Goal: Entertainment & Leisure: Consume media (video, audio)

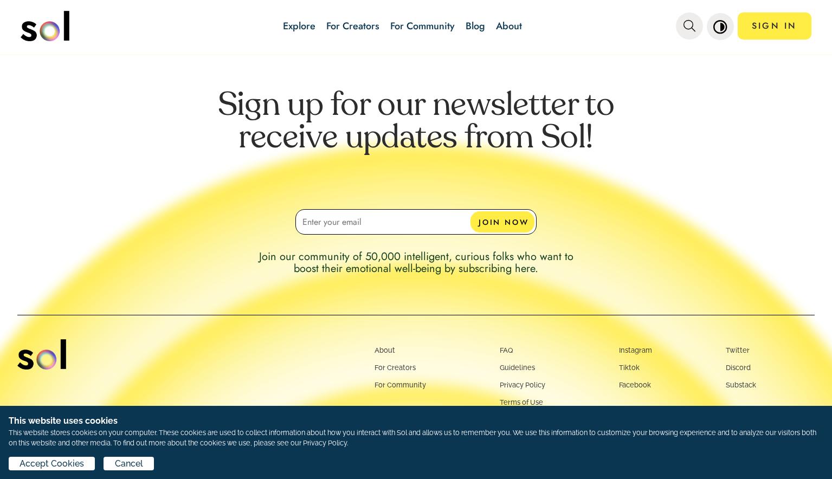
scroll to position [3013, 0]
click at [385, 346] on link "About" at bounding box center [385, 350] width 21 height 9
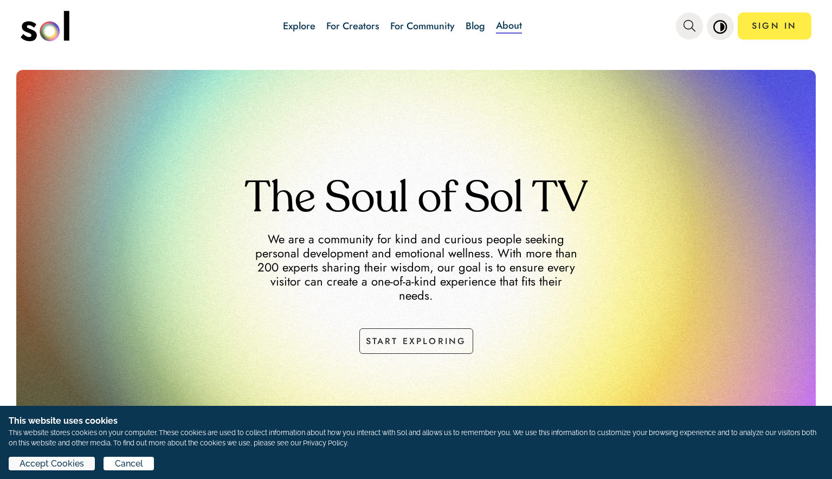
click at [75, 465] on span "Accept Cookies" at bounding box center [52, 463] width 64 height 13
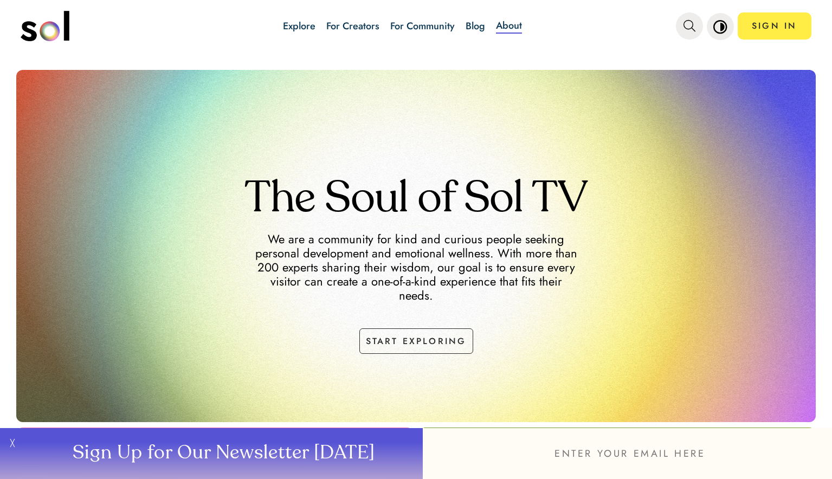
click at [418, 30] on link "For Community" at bounding box center [422, 26] width 64 height 14
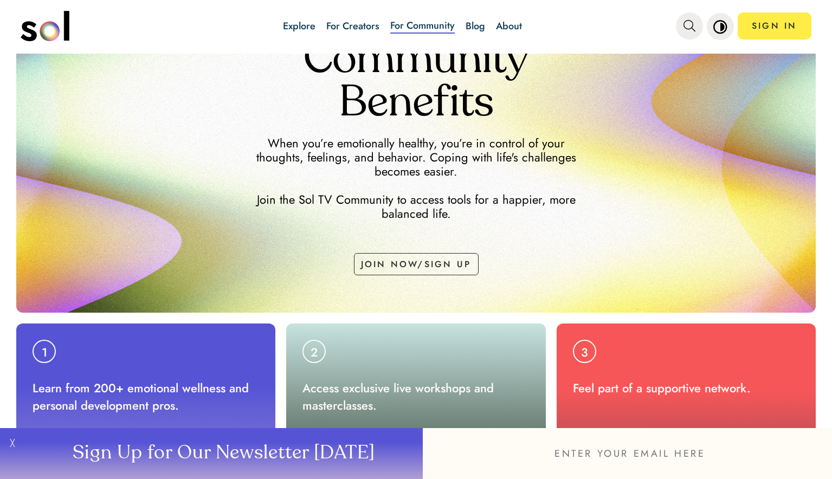
scroll to position [108, 0]
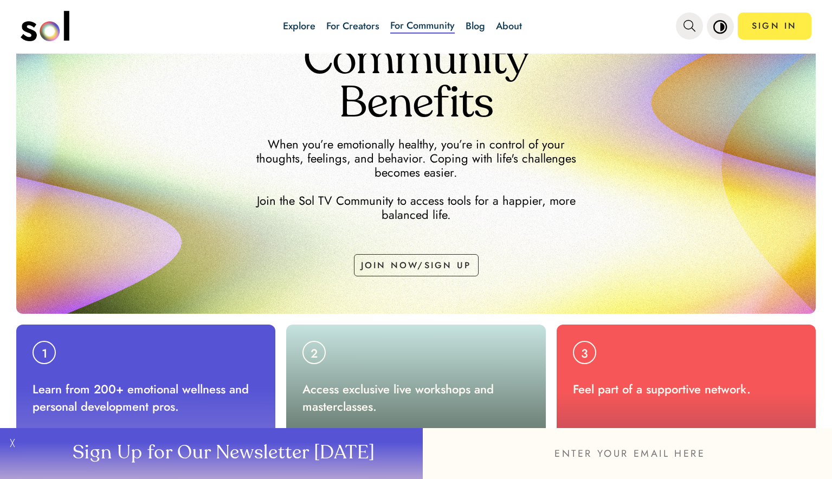
click at [304, 22] on link "Explore" at bounding box center [299, 26] width 33 height 14
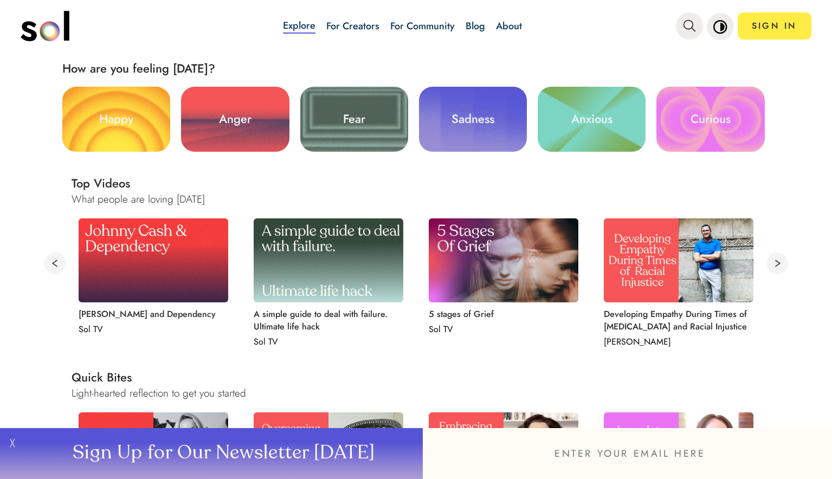
scroll to position [304, 0]
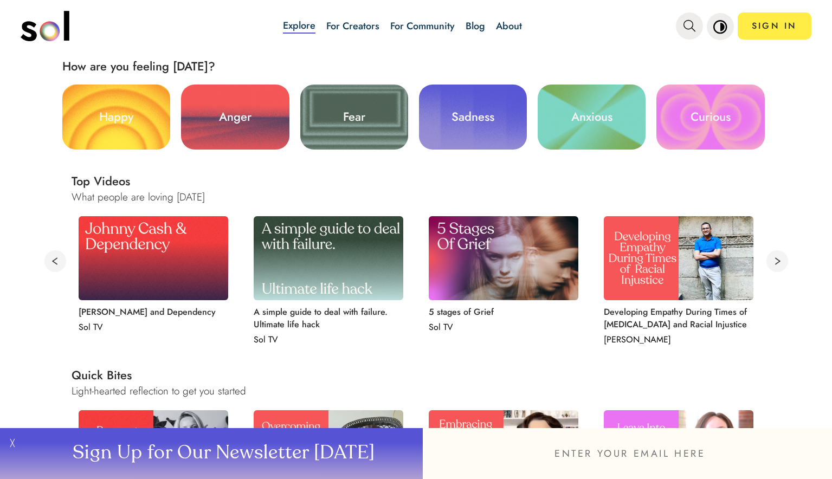
click at [343, 227] on img at bounding box center [329, 258] width 150 height 84
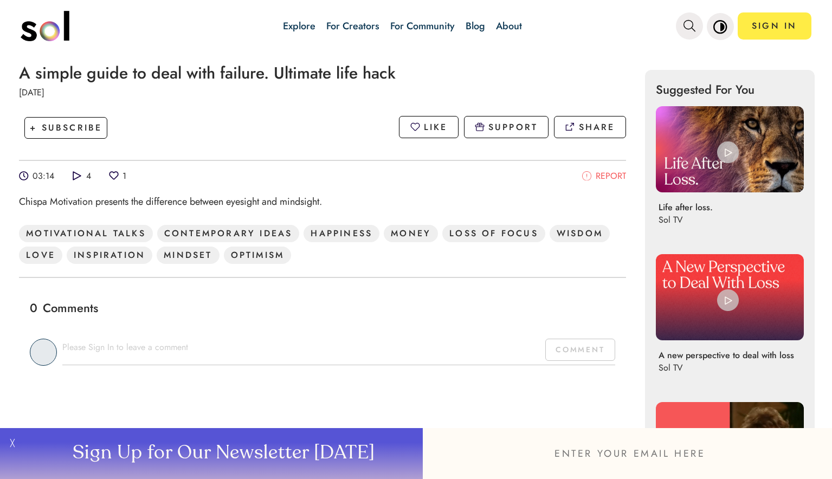
scroll to position [197, 0]
